Goal: Information Seeking & Learning: Learn about a topic

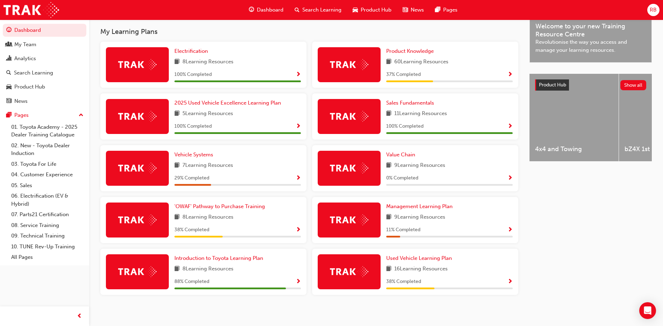
scroll to position [227, 0]
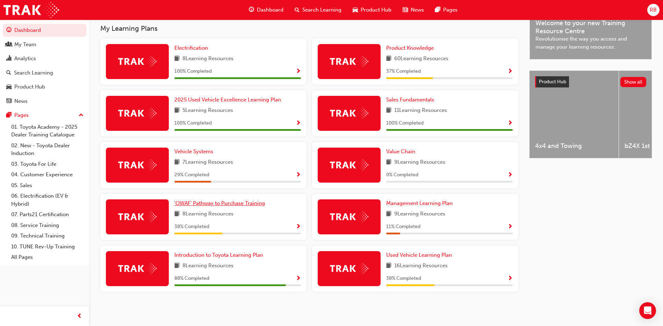
click at [256, 204] on span "'OWAF' Pathway to Purchase Training" at bounding box center [219, 203] width 91 height 6
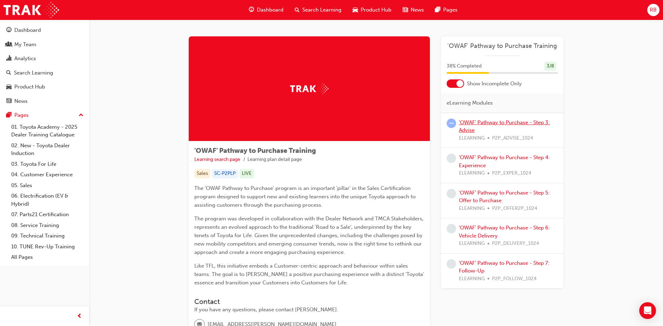
click at [499, 122] on link "'OWAF' Pathway to Purchase - Step 3: Advise" at bounding box center [504, 126] width 91 height 14
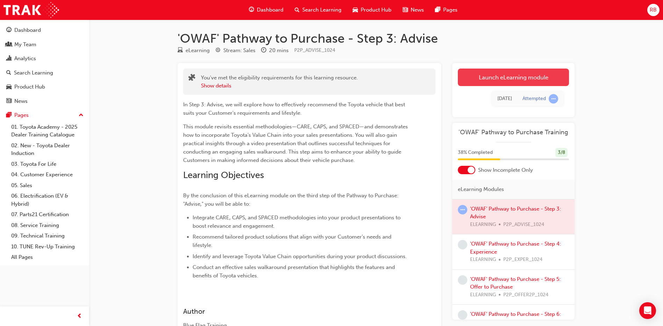
click at [505, 77] on link "Launch eLearning module" at bounding box center [513, 76] width 111 height 17
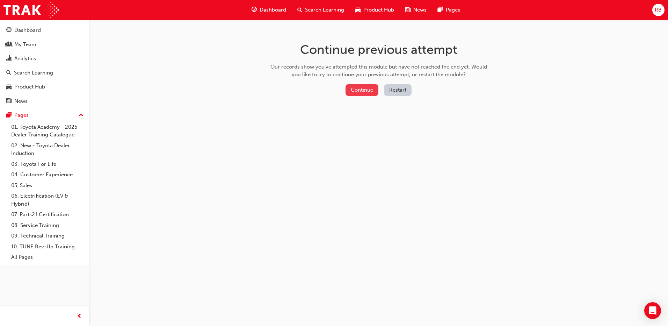
click at [365, 88] on button "Continue" at bounding box center [362, 90] width 33 height 12
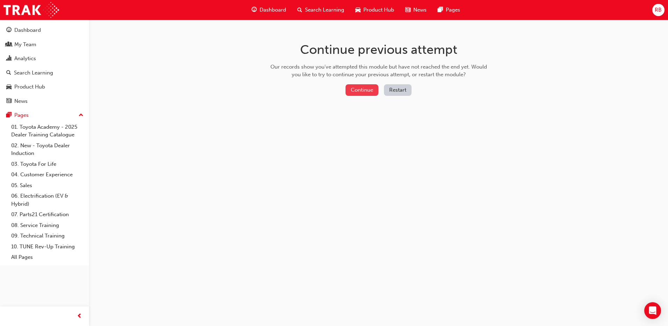
click at [363, 87] on button "Continue" at bounding box center [362, 90] width 33 height 12
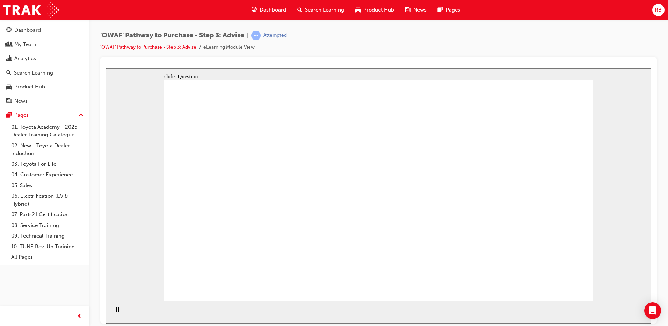
drag, startPoint x: 250, startPoint y: 164, endPoint x: 440, endPoint y: 168, distance: 190.1
drag, startPoint x: 293, startPoint y: 230, endPoint x: 451, endPoint y: 213, distance: 159.3
drag, startPoint x: 237, startPoint y: 233, endPoint x: 439, endPoint y: 216, distance: 203.1
drag, startPoint x: 230, startPoint y: 197, endPoint x: 432, endPoint y: 198, distance: 202.0
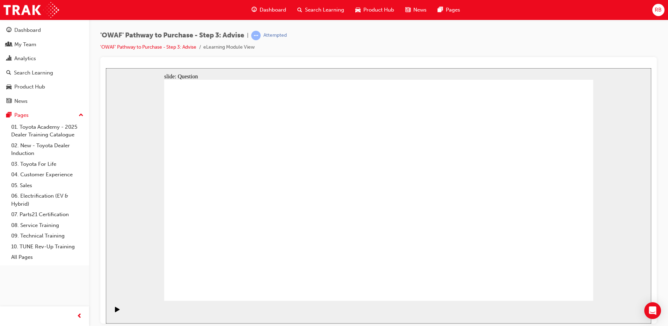
drag, startPoint x: 296, startPoint y: 202, endPoint x: 434, endPoint y: 205, distance: 138.4
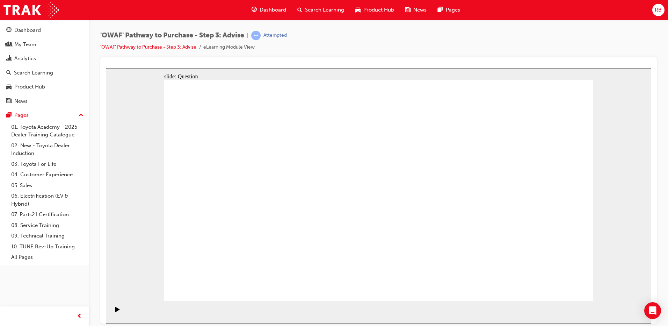
drag, startPoint x: 374, startPoint y: 172, endPoint x: 215, endPoint y: 250, distance: 177.5
drag, startPoint x: 417, startPoint y: 171, endPoint x: 251, endPoint y: 252, distance: 184.7
drag, startPoint x: 221, startPoint y: 166, endPoint x: 306, endPoint y: 248, distance: 118.4
drag, startPoint x: 553, startPoint y: 170, endPoint x: 332, endPoint y: 253, distance: 236.3
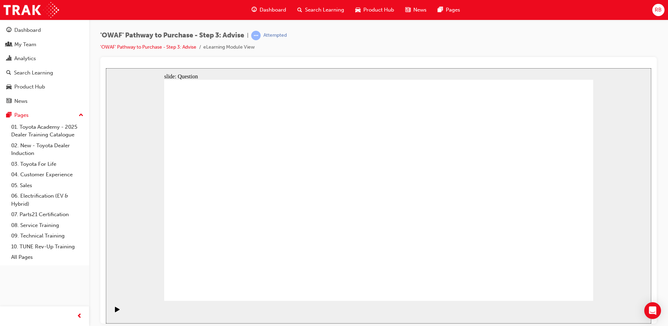
drag, startPoint x: 250, startPoint y: 168, endPoint x: 382, endPoint y: 252, distance: 157.1
drag, startPoint x: 284, startPoint y: 259, endPoint x: 498, endPoint y: 258, distance: 214.6
drag, startPoint x: 302, startPoint y: 158, endPoint x: 308, endPoint y: 236, distance: 77.4
drag, startPoint x: 330, startPoint y: 165, endPoint x: 456, endPoint y: 243, distance: 148.9
drag, startPoint x: 461, startPoint y: 164, endPoint x: 555, endPoint y: 240, distance: 120.7
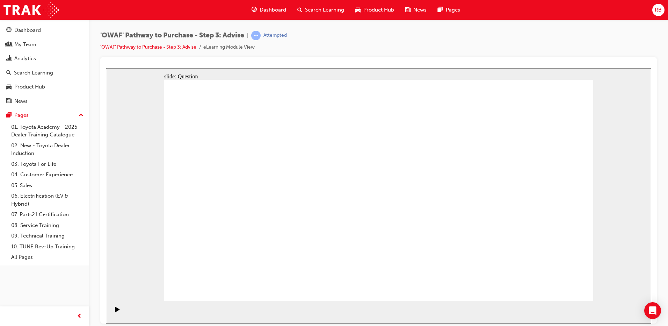
drag, startPoint x: 509, startPoint y: 159, endPoint x: 421, endPoint y: 241, distance: 119.9
drag, startPoint x: 457, startPoint y: 254, endPoint x: 409, endPoint y: 257, distance: 48.3
drag, startPoint x: 504, startPoint y: 172, endPoint x: 467, endPoint y: 253, distance: 89.4
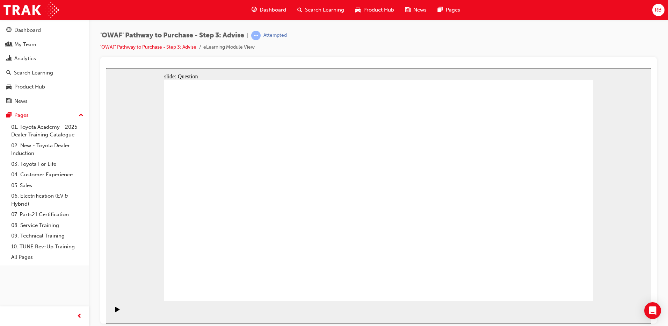
drag, startPoint x: 562, startPoint y: 289, endPoint x: 559, endPoint y: 283, distance: 7.2
click at [273, 11] on span "Dashboard" at bounding box center [273, 10] width 27 height 8
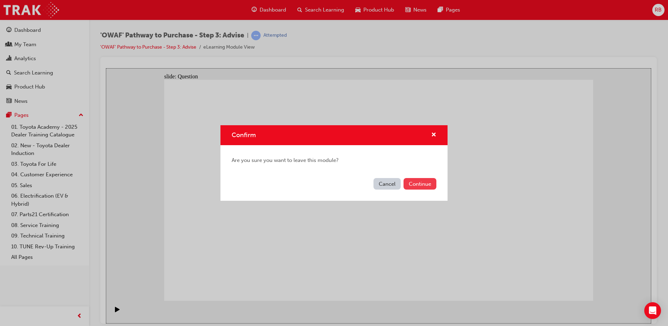
click at [426, 182] on button "Continue" at bounding box center [420, 184] width 33 height 12
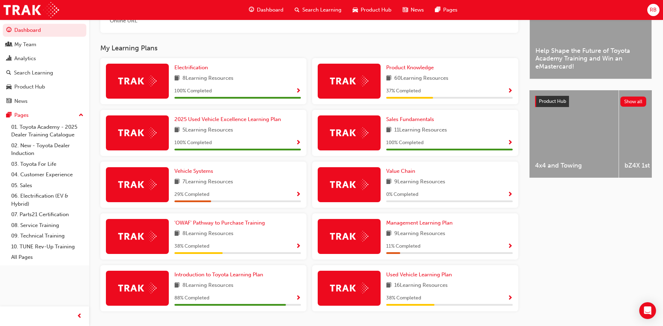
scroll to position [210, 0]
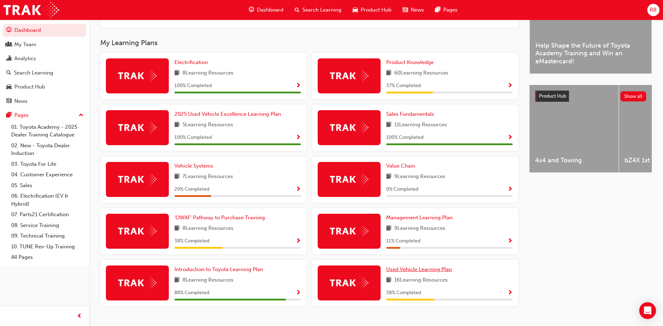
click at [419, 272] on span "Used Vehicle Learning Plan" at bounding box center [419, 269] width 66 height 6
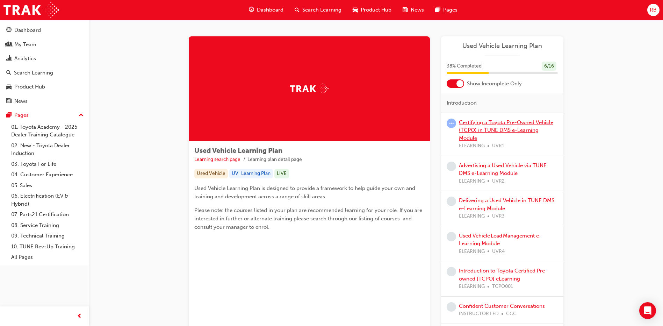
click at [477, 129] on link "Certifying a Toyota Pre-Owned Vehicle (TCPO) in TUNE DMS e-Learning Module" at bounding box center [506, 130] width 94 height 22
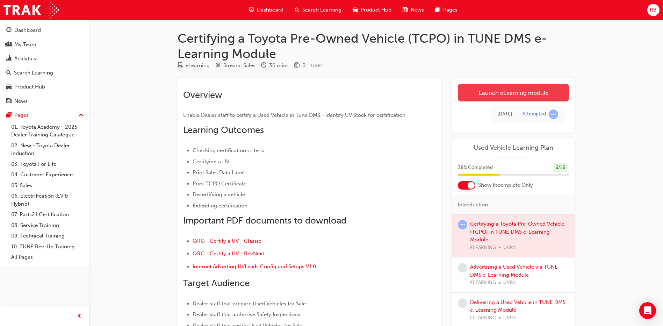
click at [513, 91] on link "Launch eLearning module" at bounding box center [513, 92] width 111 height 17
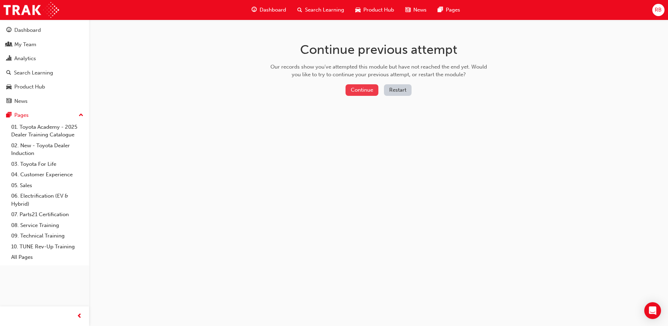
click at [370, 92] on button "Continue" at bounding box center [362, 90] width 33 height 12
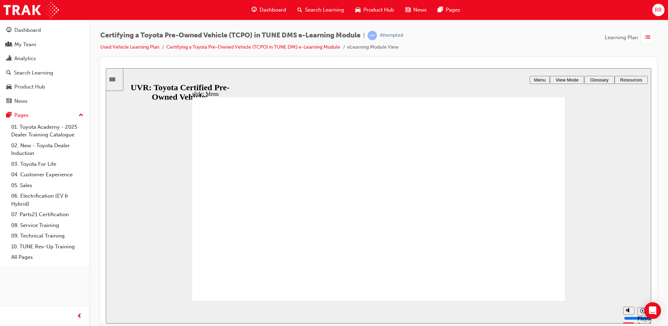
type input "7500"
radio input "true"
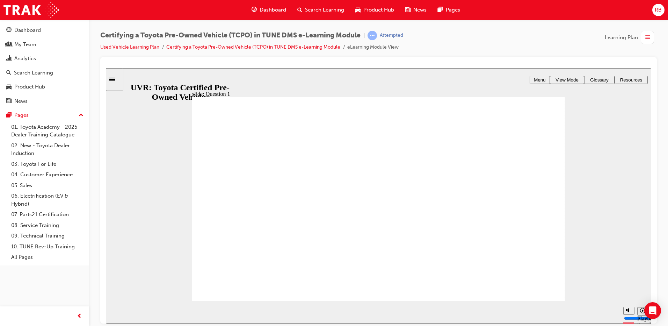
radio input "true"
type input "5000"
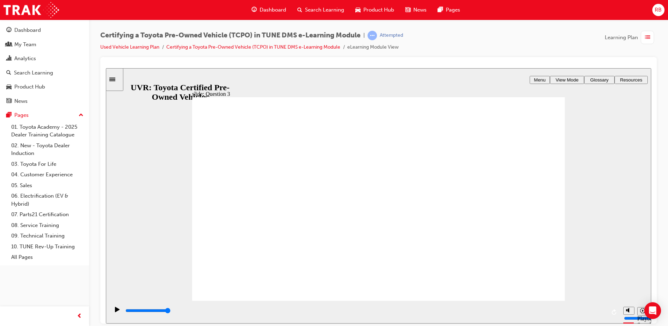
checkbox input "true"
radio input "true"
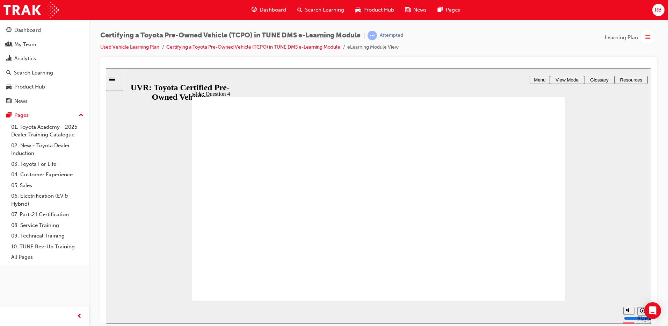
radio input "true"
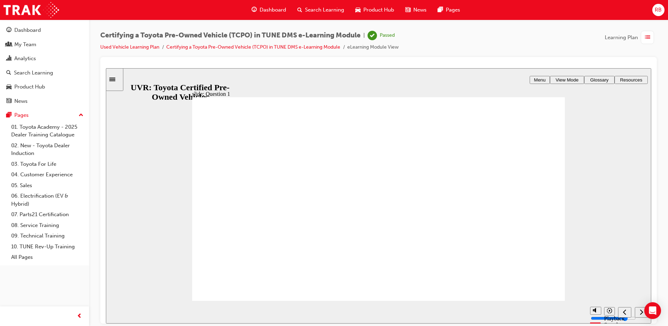
drag, startPoint x: 559, startPoint y: 296, endPoint x: 480, endPoint y: 225, distance: 106.4
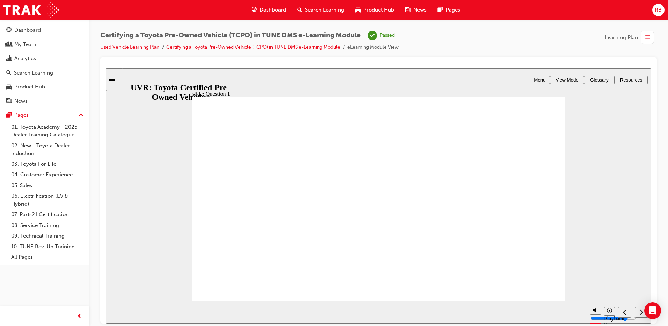
drag, startPoint x: 523, startPoint y: 277, endPoint x: 545, endPoint y: 287, distance: 23.8
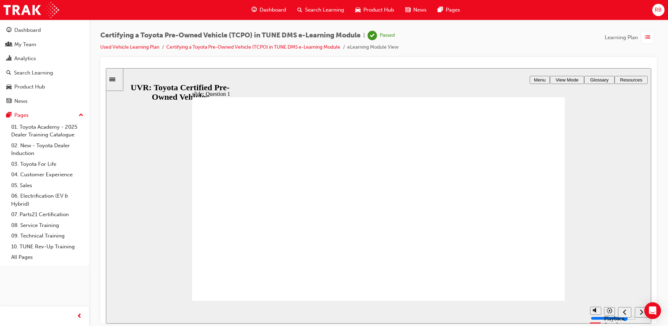
click at [639, 313] on div "next" at bounding box center [642, 311] width 8 height 7
click at [640, 312] on icon "next" at bounding box center [641, 311] width 3 height 6
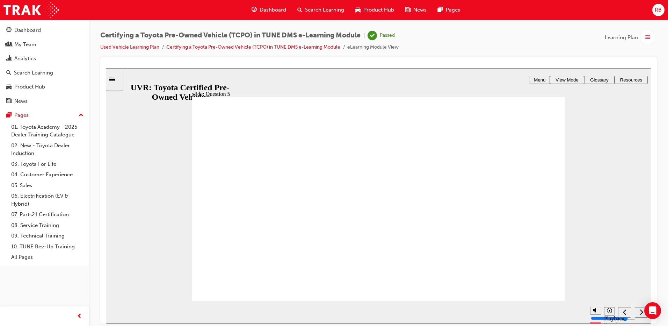
click at [638, 312] on div "next" at bounding box center [642, 311] width 8 height 7
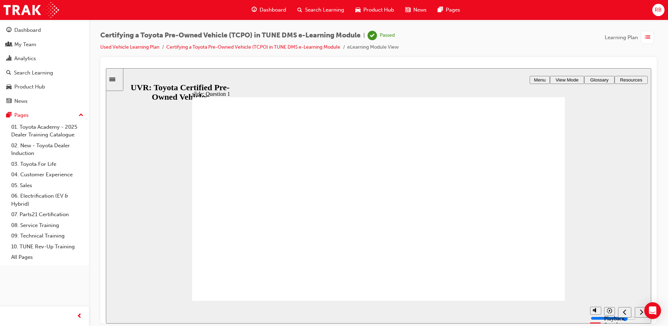
click at [642, 313] on icon "next" at bounding box center [641, 311] width 3 height 6
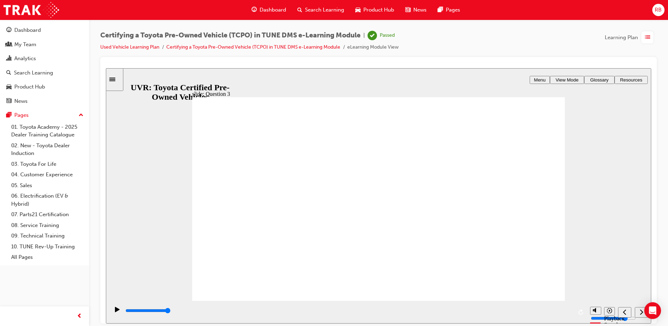
drag, startPoint x: 243, startPoint y: 190, endPoint x: 244, endPoint y: 205, distance: 15.1
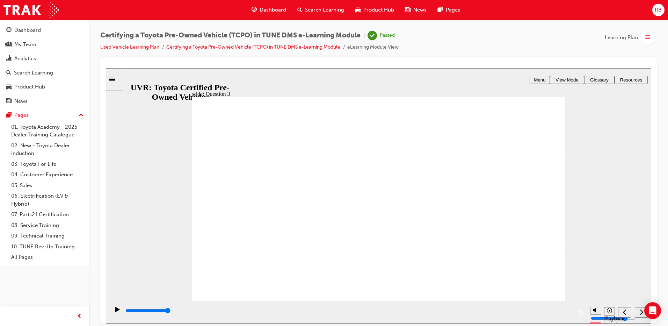
drag, startPoint x: 241, startPoint y: 249, endPoint x: 261, endPoint y: 251, distance: 19.3
click at [639, 312] on div "next" at bounding box center [642, 311] width 8 height 7
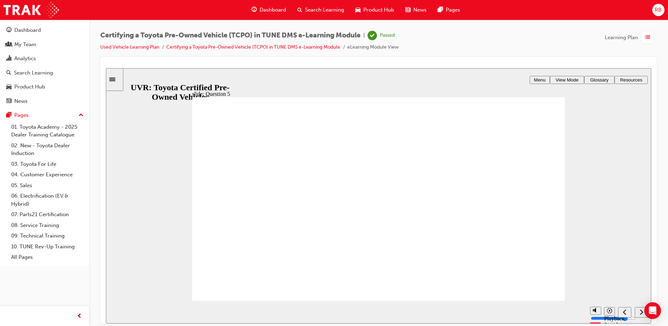
click at [639, 312] on div "next" at bounding box center [642, 311] width 8 height 7
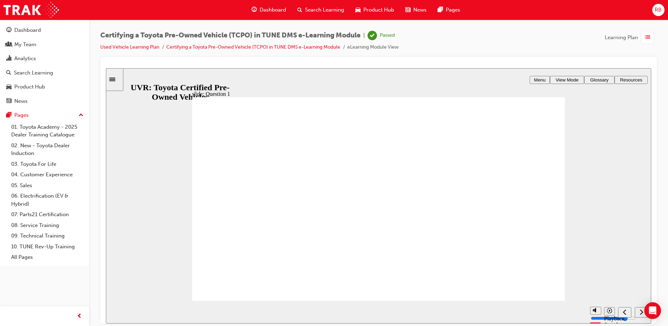
click at [639, 312] on div "next" at bounding box center [642, 311] width 8 height 7
click at [639, 311] on div "next" at bounding box center [642, 311] width 8 height 7
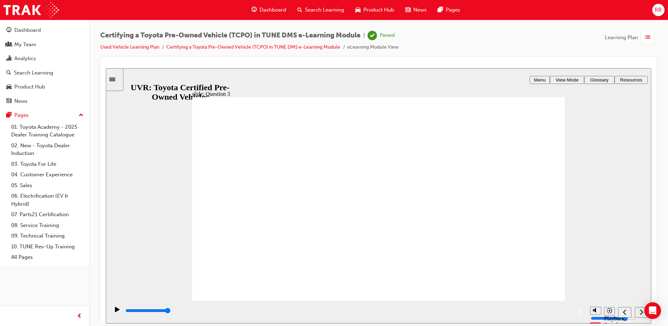
click at [642, 310] on icon "next" at bounding box center [641, 311] width 3 height 6
type input "4000"
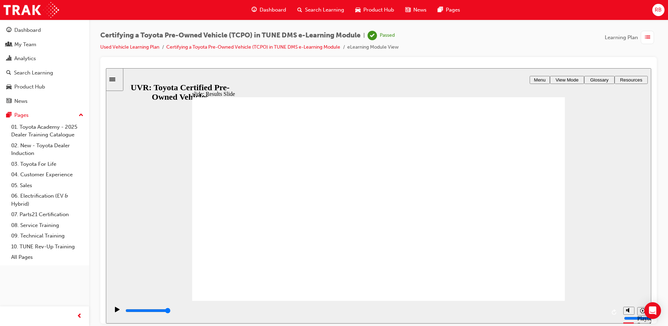
click at [115, 311] on icon "play/pause" at bounding box center [117, 308] width 5 height 5
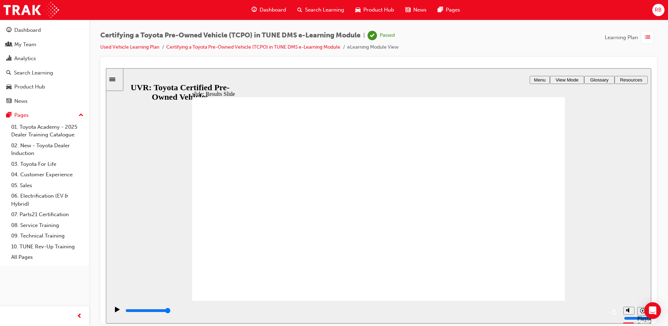
click at [115, 310] on icon "play/pause" at bounding box center [117, 308] width 5 height 5
click at [616, 314] on icon "replay" at bounding box center [615, 312] width 6 height 6
click at [612, 310] on icon "replay" at bounding box center [615, 312] width 6 height 6
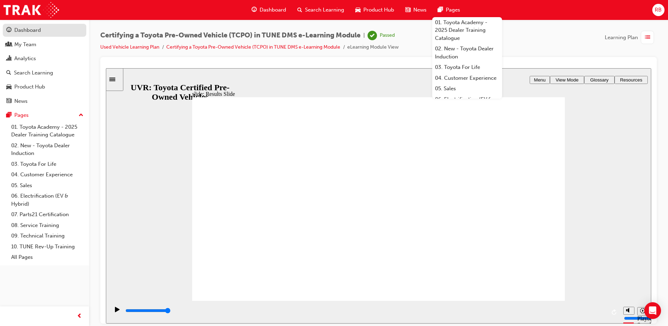
click at [30, 35] on link "Dashboard" at bounding box center [45, 30] width 84 height 13
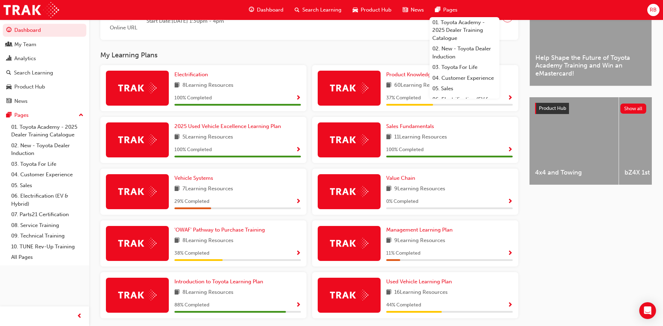
scroll to position [210, 0]
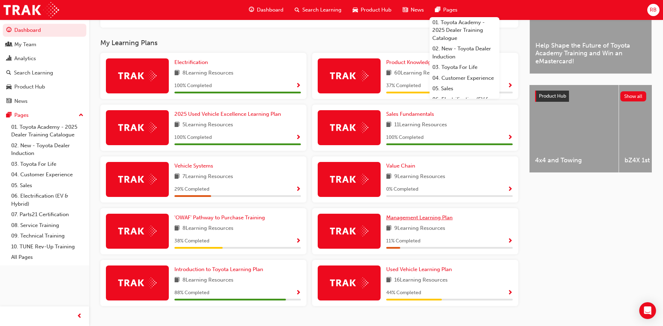
click at [430, 221] on span "Management Learning Plan" at bounding box center [419, 217] width 66 height 6
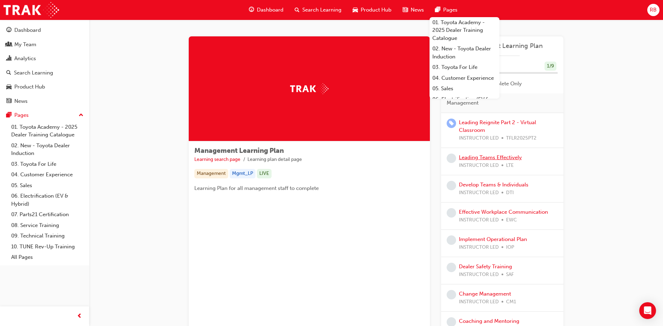
click at [482, 158] on link "Leading Teams Effectively" at bounding box center [490, 157] width 63 height 6
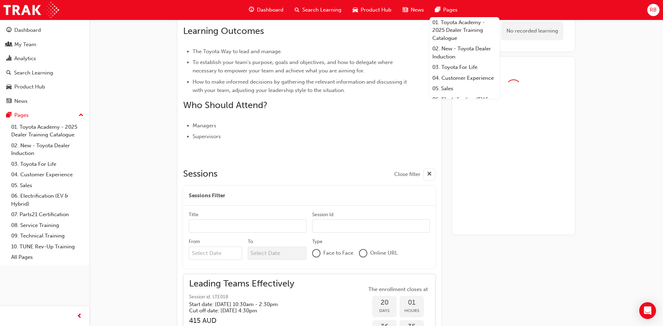
scroll to position [191, 0]
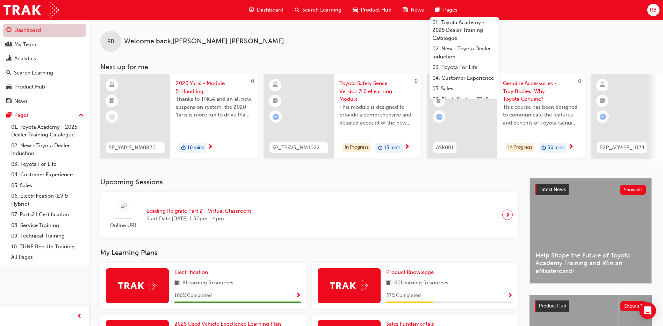
click at [27, 30] on link "Dashboard" at bounding box center [45, 30] width 84 height 13
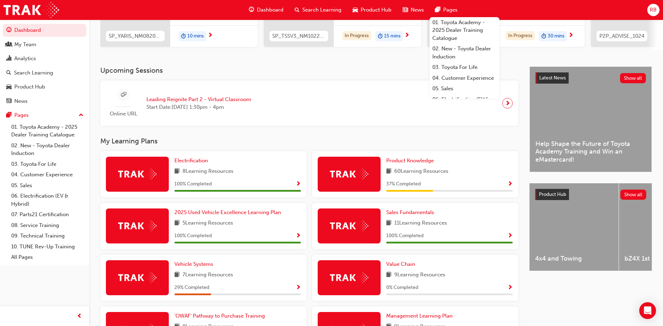
scroll to position [140, 0]
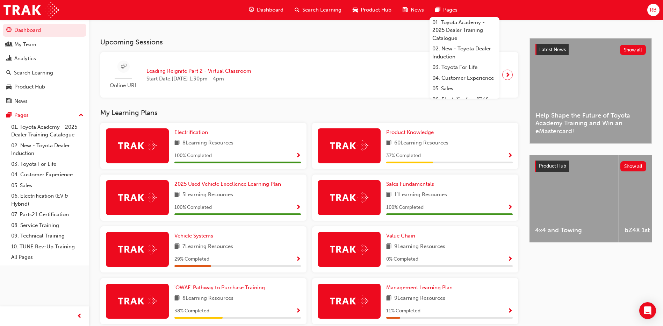
click at [511, 157] on span "Show Progress" at bounding box center [509, 156] width 5 height 6
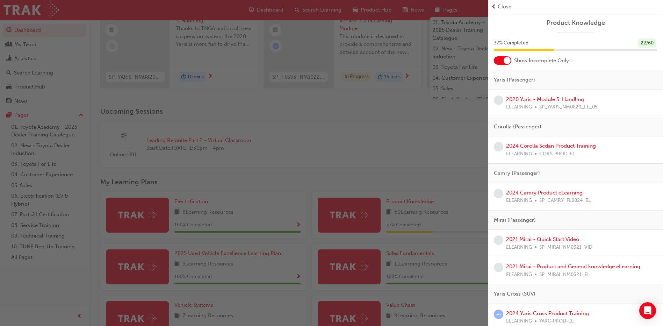
scroll to position [70, 0]
click at [546, 193] on link "2024 Camry Product eLearning" at bounding box center [544, 192] width 77 height 6
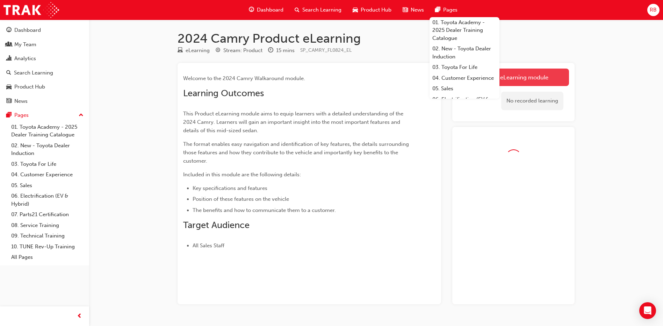
click at [522, 75] on link "Launch eLearning module" at bounding box center [513, 76] width 111 height 17
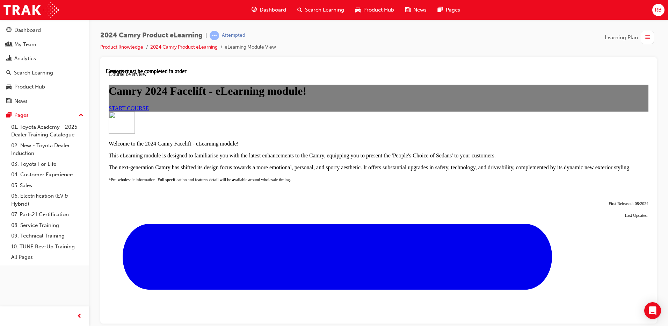
click at [149, 111] on span "START COURSE" at bounding box center [129, 108] width 40 height 6
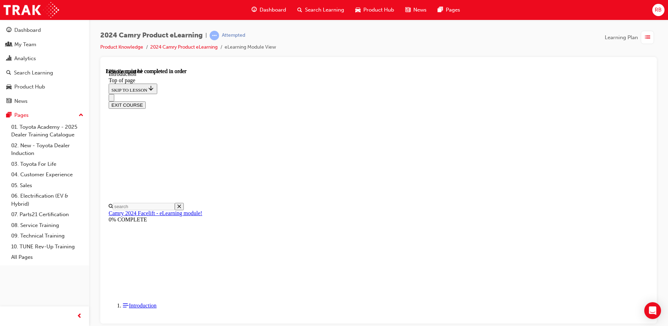
scroll to position [204, 0]
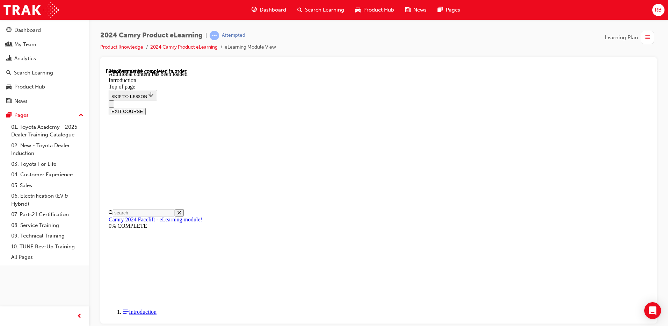
scroll to position [860, 0]
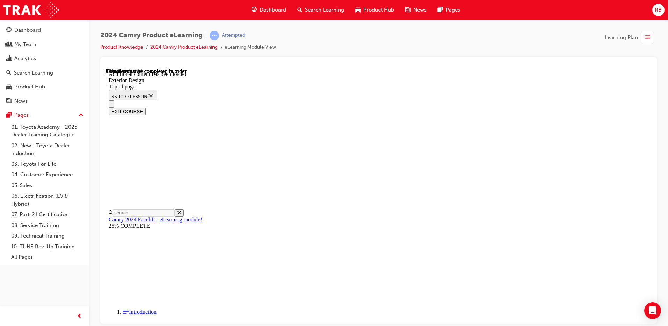
scroll to position [336, 0]
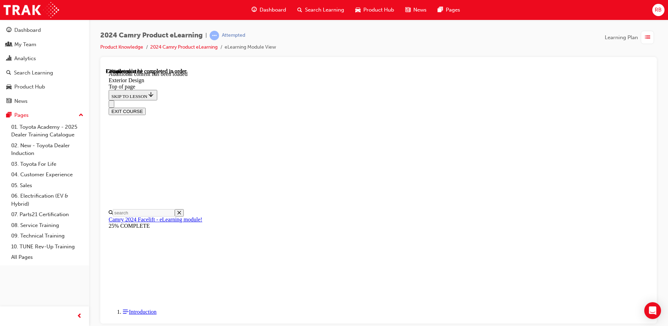
click at [660, 204] on div "2024 Camry Product eLearning | Attempted Product Knowledge 2024 Camry Product e…" at bounding box center [378, 164] width 579 height 289
click at [653, 201] on div at bounding box center [378, 190] width 557 height 266
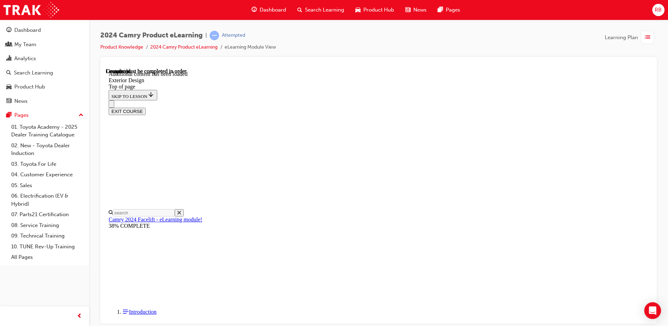
scroll to position [1235, 0]
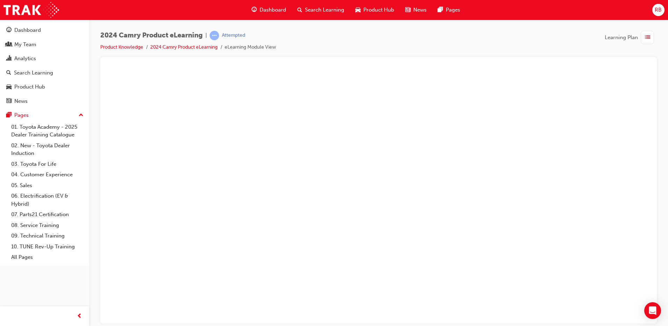
drag, startPoint x: 529, startPoint y: 221, endPoint x: 533, endPoint y: 212, distance: 9.1
click at [530, 218] on button "Unzoom image" at bounding box center [378, 195] width 545 height 255
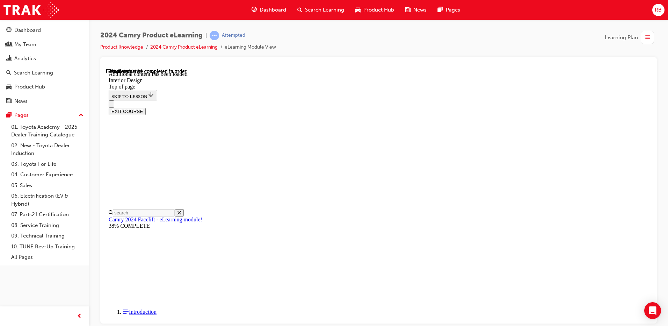
scroll to position [270, 0]
drag, startPoint x: 545, startPoint y: 121, endPoint x: 540, endPoint y: 116, distance: 7.2
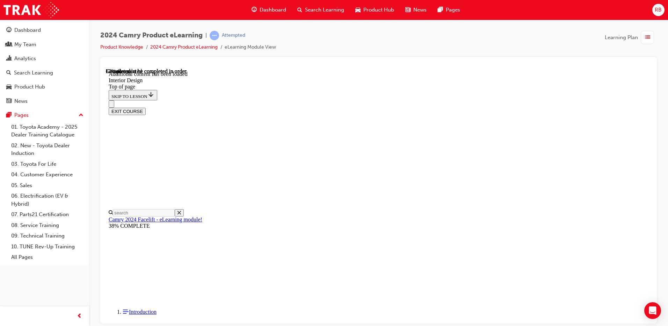
scroll to position [200, 0]
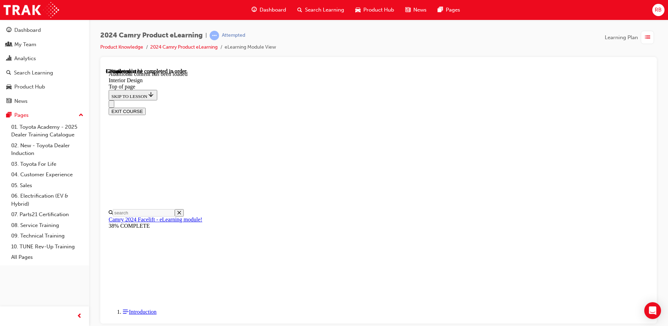
scroll to position [233, 0]
drag, startPoint x: 521, startPoint y: 274, endPoint x: 509, endPoint y: 253, distance: 23.9
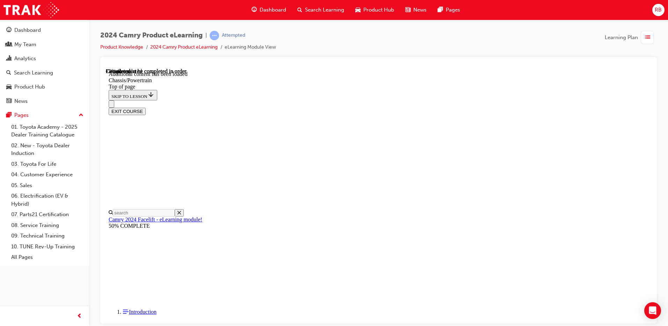
scroll to position [854, 0]
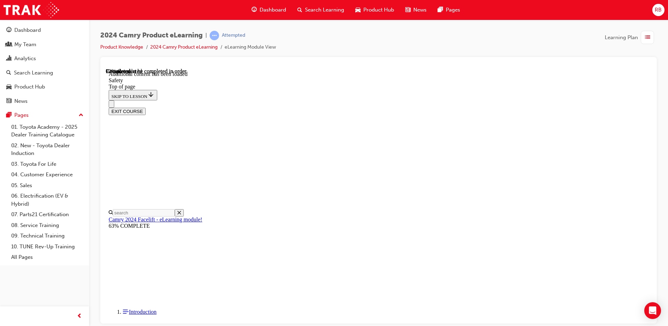
scroll to position [1503, 0]
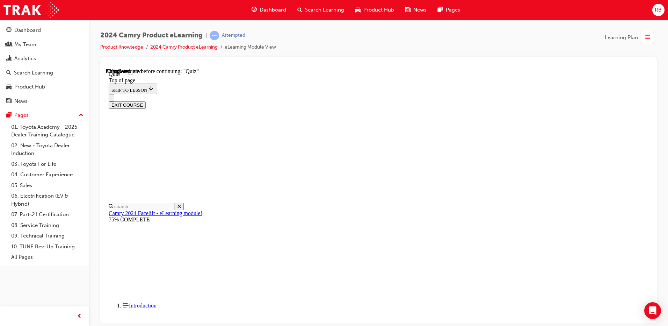
scroll to position [88, 0]
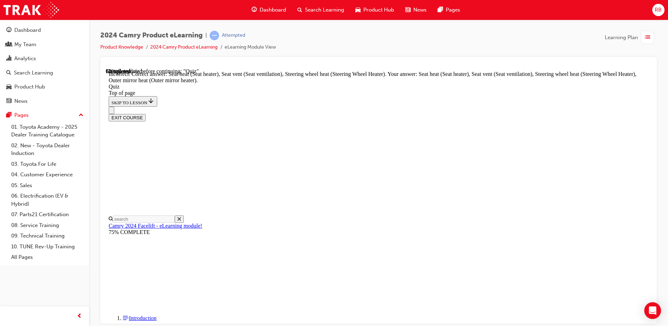
scroll to position [145, 0]
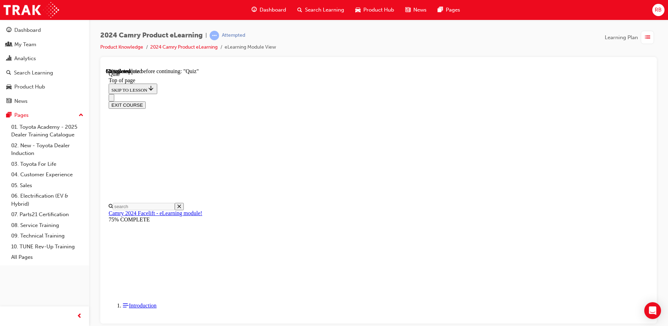
scroll to position [56, 0]
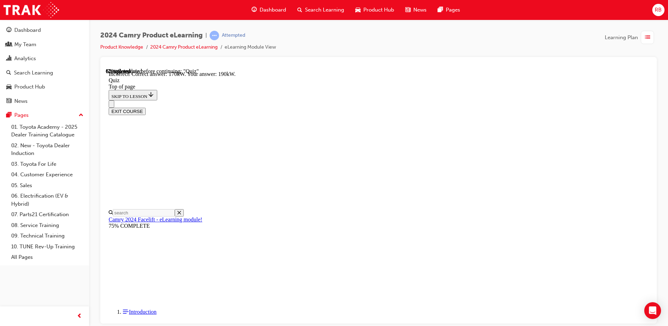
scroll to position [145, 0]
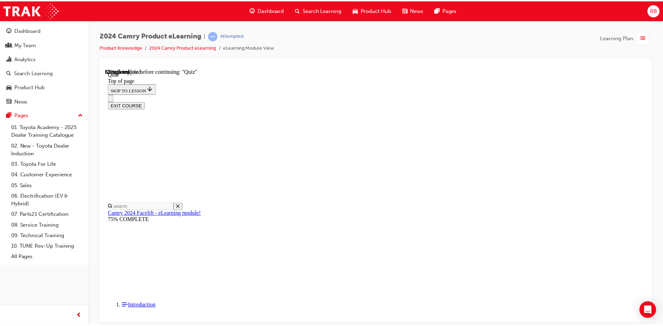
scroll to position [200, 0]
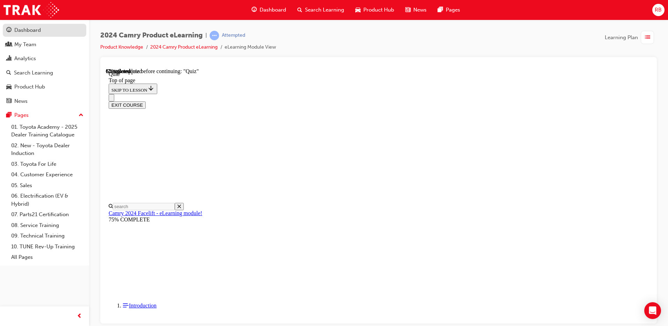
click at [18, 30] on div "Dashboard" at bounding box center [27, 30] width 27 height 8
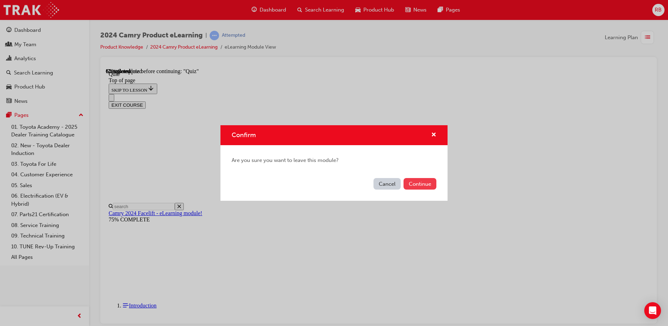
click at [423, 185] on button "Continue" at bounding box center [420, 184] width 33 height 12
